Goal: Task Accomplishment & Management: Manage account settings

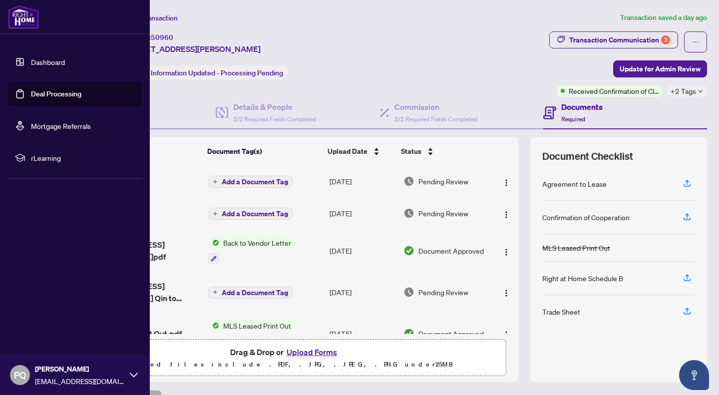
scroll to position [65, 0]
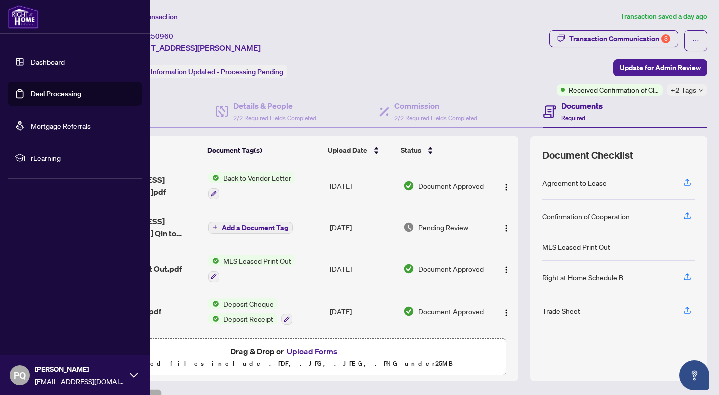
click at [31, 90] on link "Deal Processing" at bounding box center [56, 93] width 50 height 9
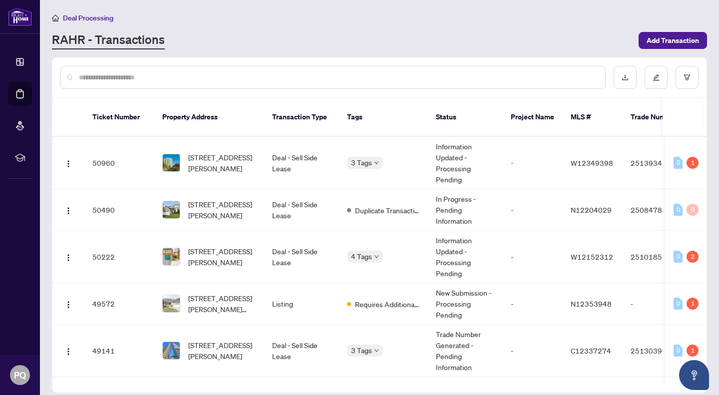
click at [275, 77] on input "text" at bounding box center [338, 77] width 518 height 11
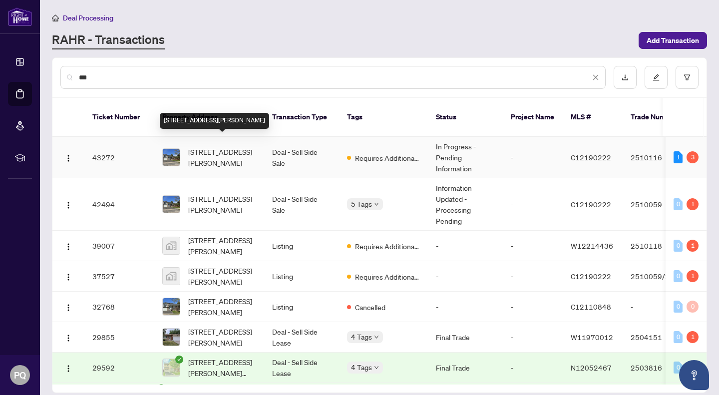
type input "**"
click at [211, 146] on span "[STREET_ADDRESS][PERSON_NAME]" at bounding box center [222, 157] width 68 height 22
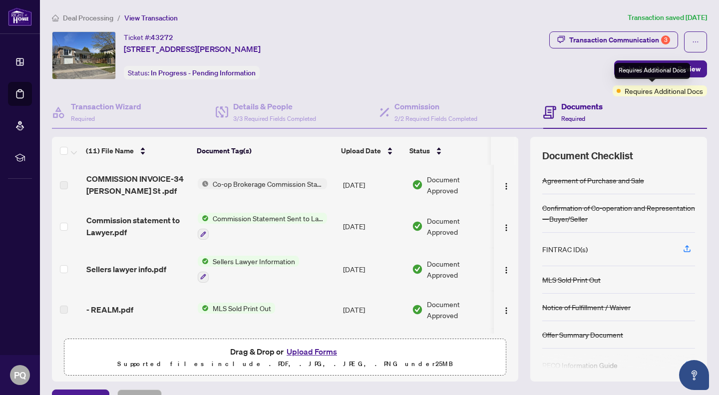
click at [643, 67] on div "Requires Additional Docs" at bounding box center [651, 71] width 75 height 16
click at [694, 69] on button "Submit for Admin Review" at bounding box center [660, 68] width 93 height 17
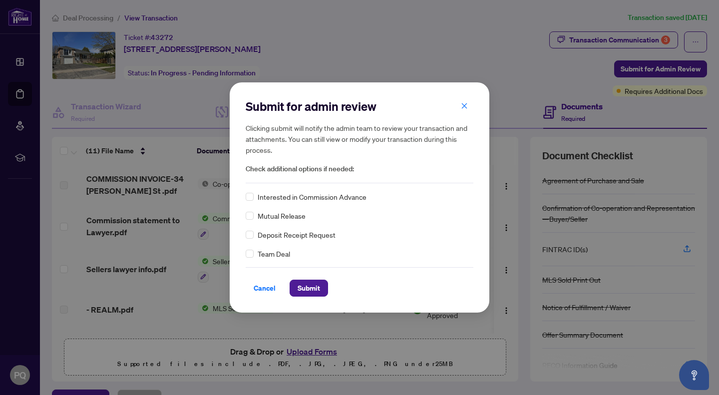
click at [468, 106] on button "button" at bounding box center [464, 105] width 20 height 17
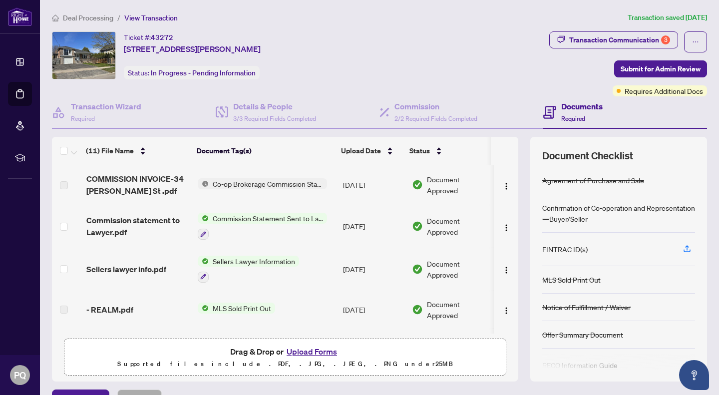
click at [624, 34] on div "Transaction Communication 3" at bounding box center [619, 40] width 101 height 16
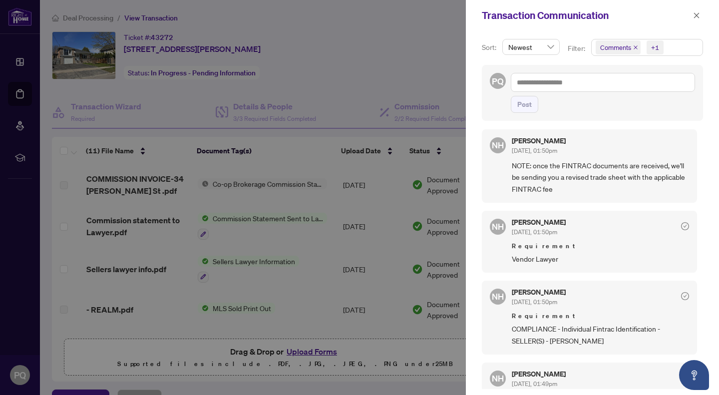
scroll to position [156, 0]
click at [51, 177] on div at bounding box center [359, 197] width 719 height 395
click at [696, 17] on icon "close" at bounding box center [696, 15] width 7 height 7
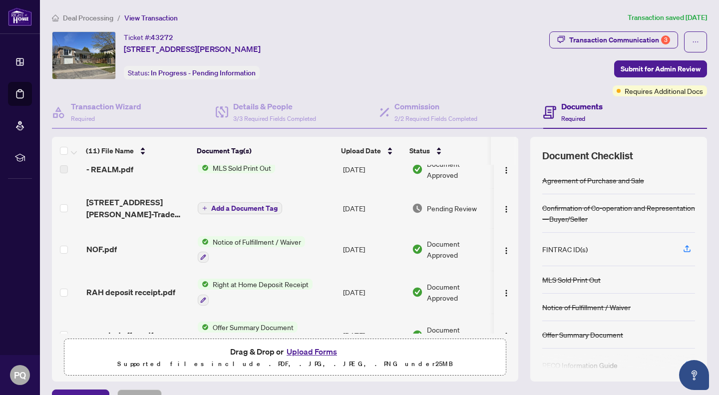
scroll to position [138, 0]
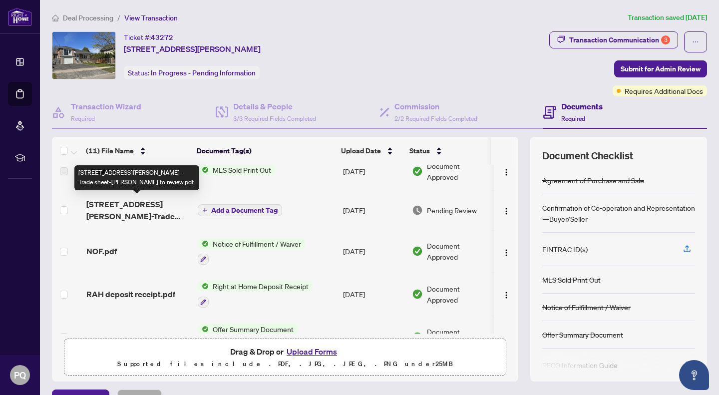
click at [161, 208] on span "[STREET_ADDRESS][PERSON_NAME]-Trade sheet-[PERSON_NAME] to review.pdf" at bounding box center [137, 210] width 103 height 24
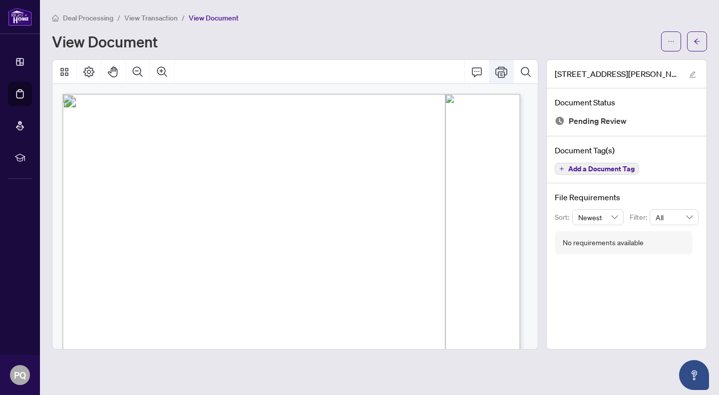
click at [502, 74] on button "Print" at bounding box center [501, 72] width 24 height 24
click at [698, 41] on icon "arrow-left" at bounding box center [696, 41] width 7 height 7
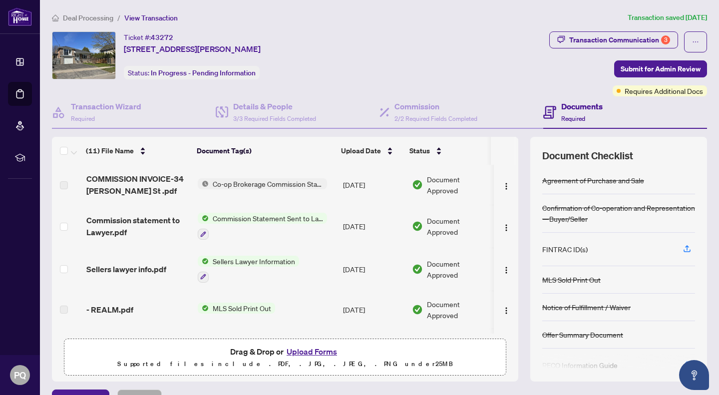
click at [296, 348] on button "Upload Forms" at bounding box center [311, 351] width 56 height 13
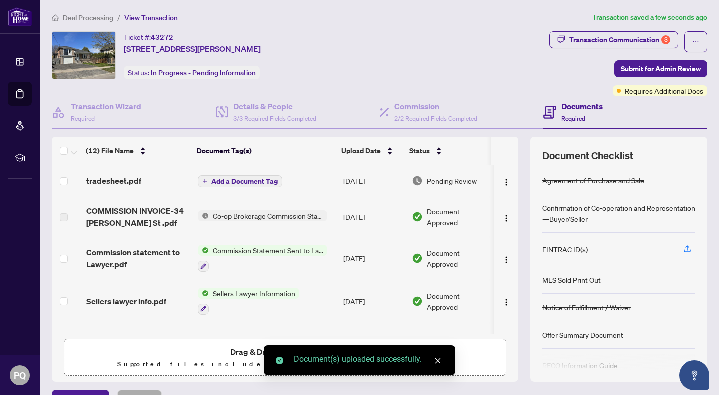
click at [619, 37] on div "Transaction Communication 3" at bounding box center [619, 40] width 101 height 16
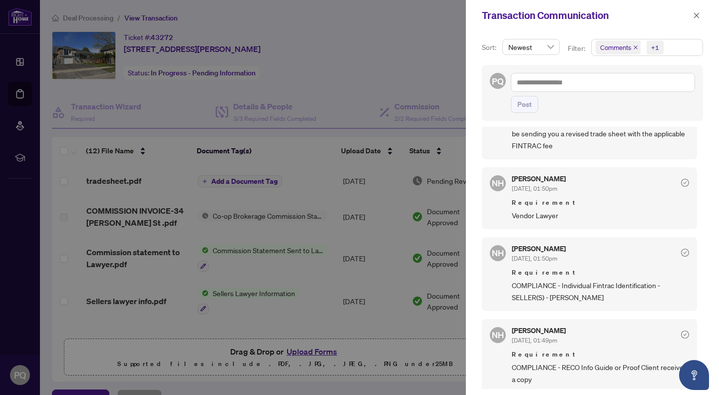
scroll to position [199, 0]
click at [60, 300] on div at bounding box center [359, 197] width 719 height 395
click at [698, 16] on icon "close" at bounding box center [696, 15] width 7 height 7
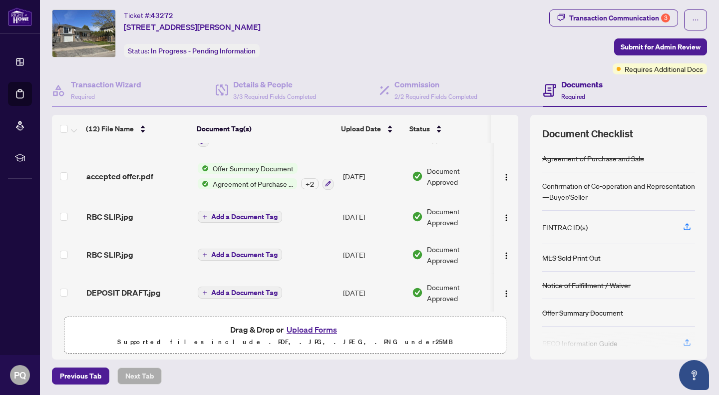
scroll to position [22, 0]
click at [303, 326] on button "Upload Forms" at bounding box center [311, 328] width 56 height 13
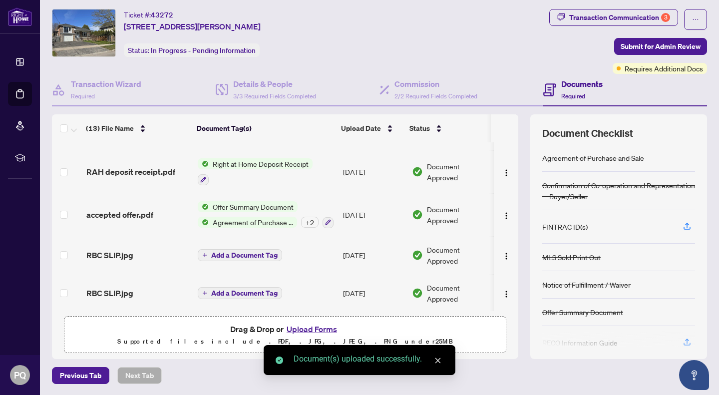
click at [656, 46] on span "Submit for Admin Review" at bounding box center [660, 46] width 80 height 16
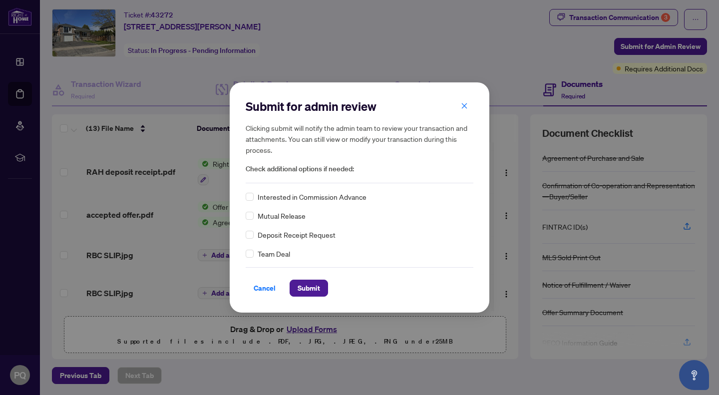
click at [302, 289] on span "Submit" at bounding box center [308, 288] width 22 height 16
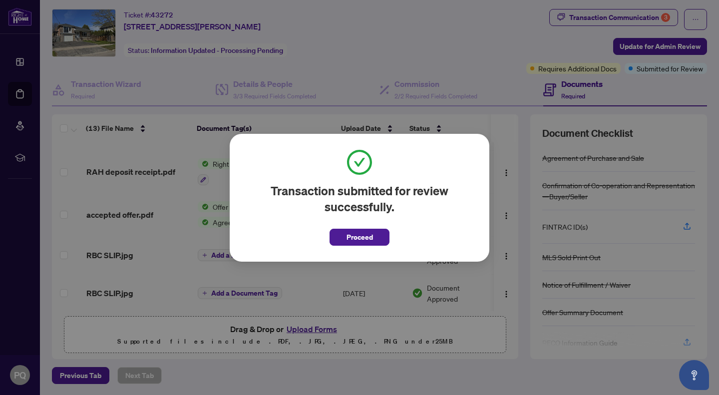
click at [348, 233] on span "Proceed" at bounding box center [359, 237] width 26 height 16
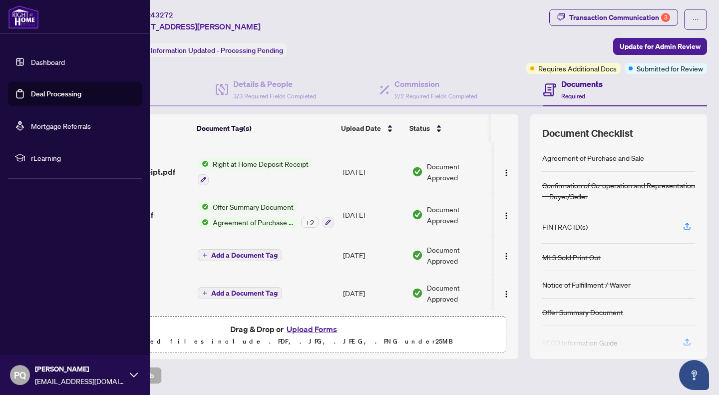
drag, startPoint x: 23, startPoint y: 90, endPoint x: 31, endPoint y: 89, distance: 7.5
click at [31, 90] on link "Deal Processing" at bounding box center [56, 93] width 50 height 9
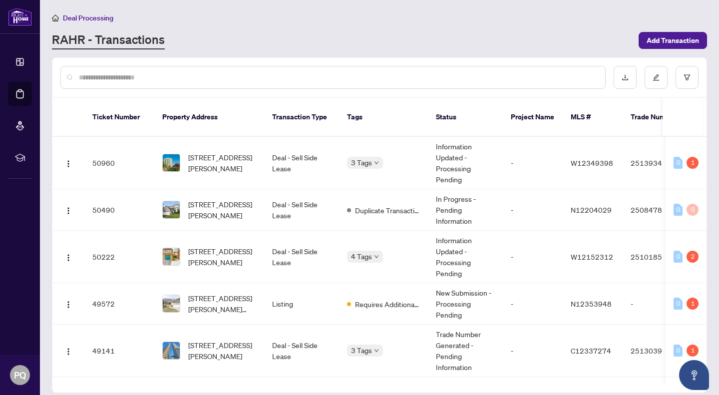
click at [192, 78] on input "text" at bounding box center [338, 77] width 518 height 11
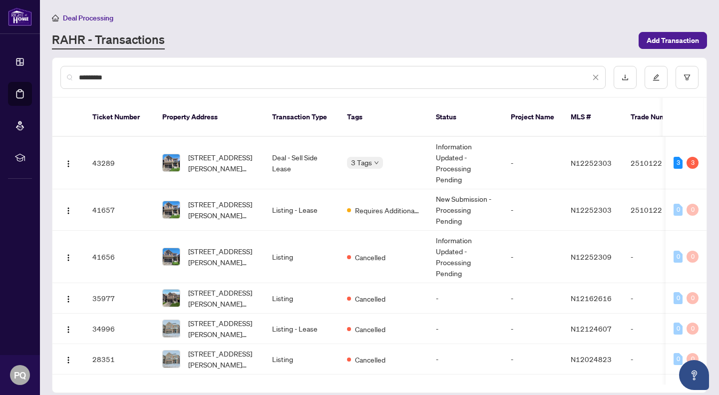
type input "**********"
click at [286, 143] on td "Deal - Sell Side Lease" at bounding box center [301, 163] width 75 height 52
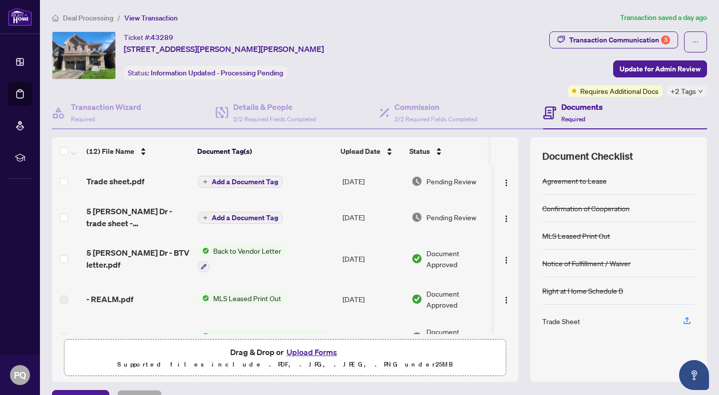
click at [636, 40] on div "Transaction Communication 3" at bounding box center [619, 40] width 101 height 16
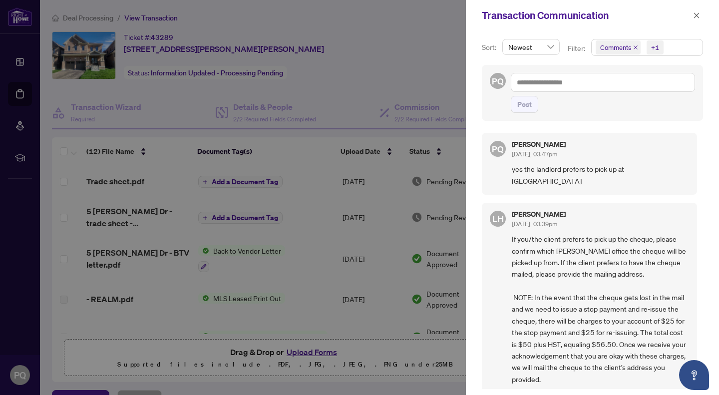
click at [186, 117] on div at bounding box center [359, 197] width 719 height 395
click at [696, 16] on icon "close" at bounding box center [696, 14] width 5 height 5
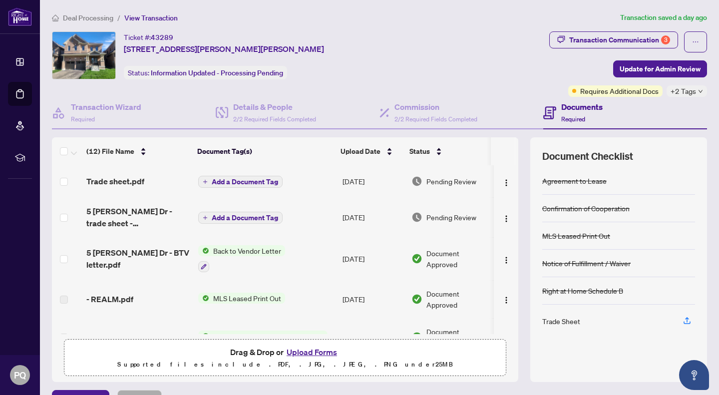
click at [132, 179] on span "Trade sheet.pdf" at bounding box center [115, 181] width 58 height 12
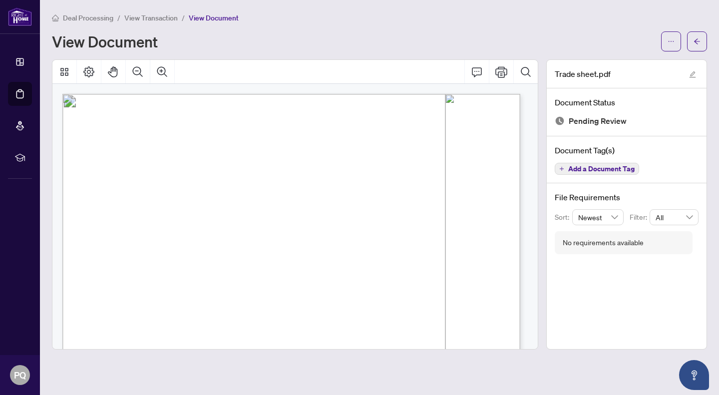
click at [697, 40] on icon "arrow-left" at bounding box center [696, 41] width 7 height 7
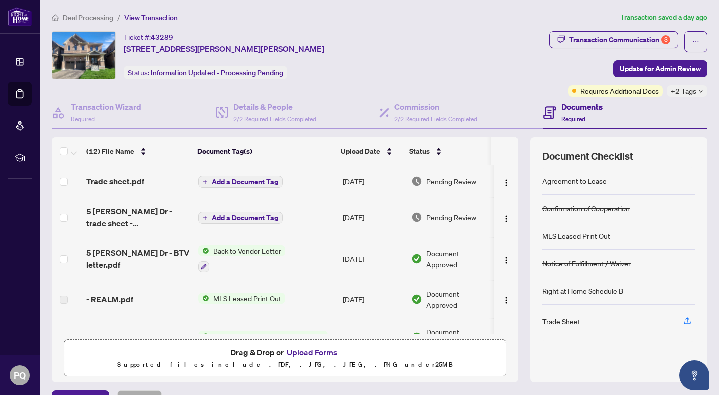
click at [631, 38] on div "Transaction Communication 3" at bounding box center [619, 40] width 101 height 16
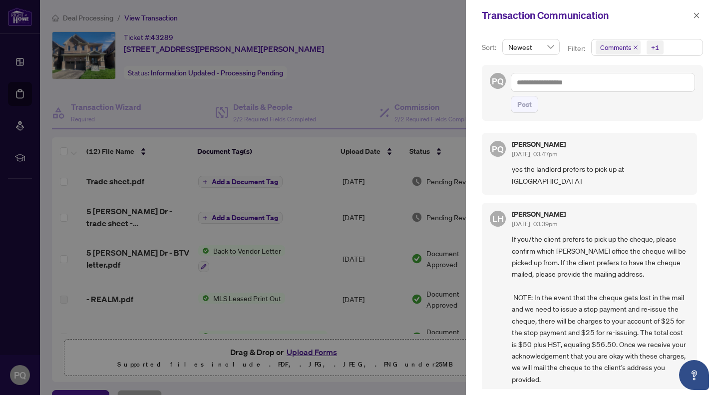
click at [416, 51] on div at bounding box center [359, 197] width 719 height 395
click at [693, 15] on icon "close" at bounding box center [696, 15] width 7 height 7
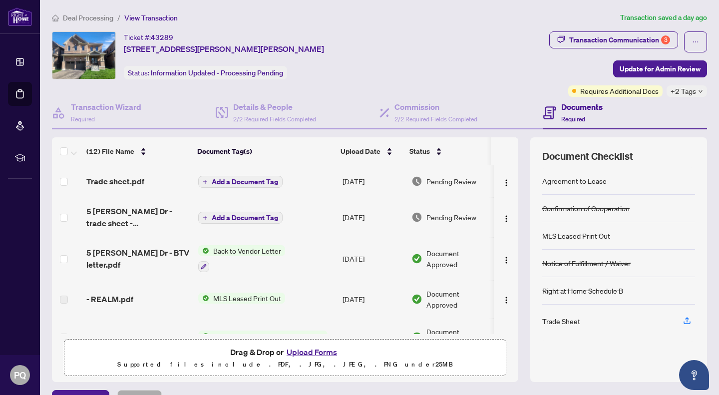
click at [646, 66] on span "Update for Admin Review" at bounding box center [659, 69] width 81 height 16
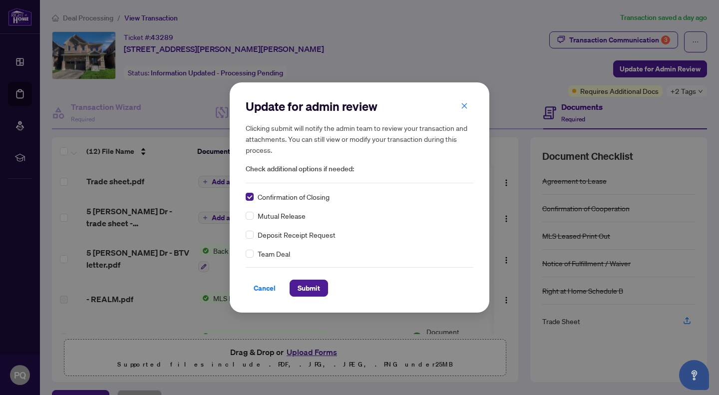
click at [299, 284] on span "Submit" at bounding box center [308, 288] width 22 height 16
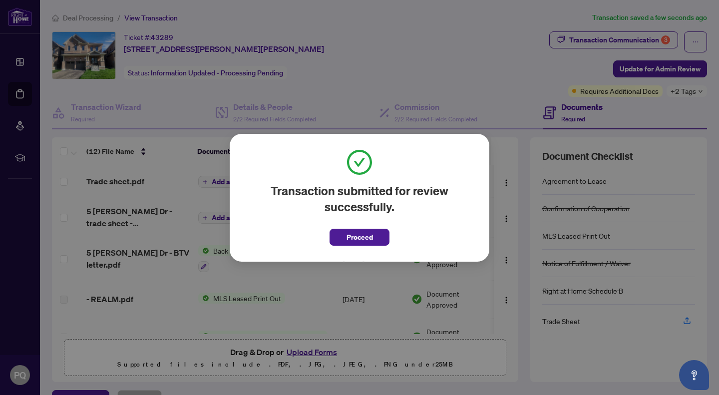
click at [361, 241] on span "Proceed" at bounding box center [359, 237] width 26 height 16
